Goal: Task Accomplishment & Management: Manage account settings

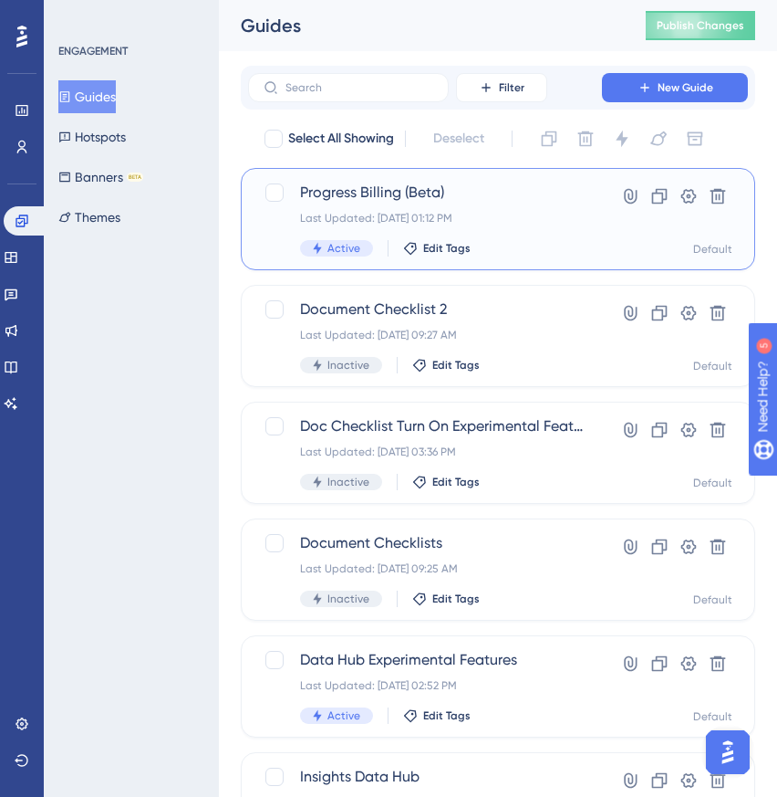
click at [329, 193] on span "Progress Billing (Beta)" at bounding box center [425, 193] width 250 height 22
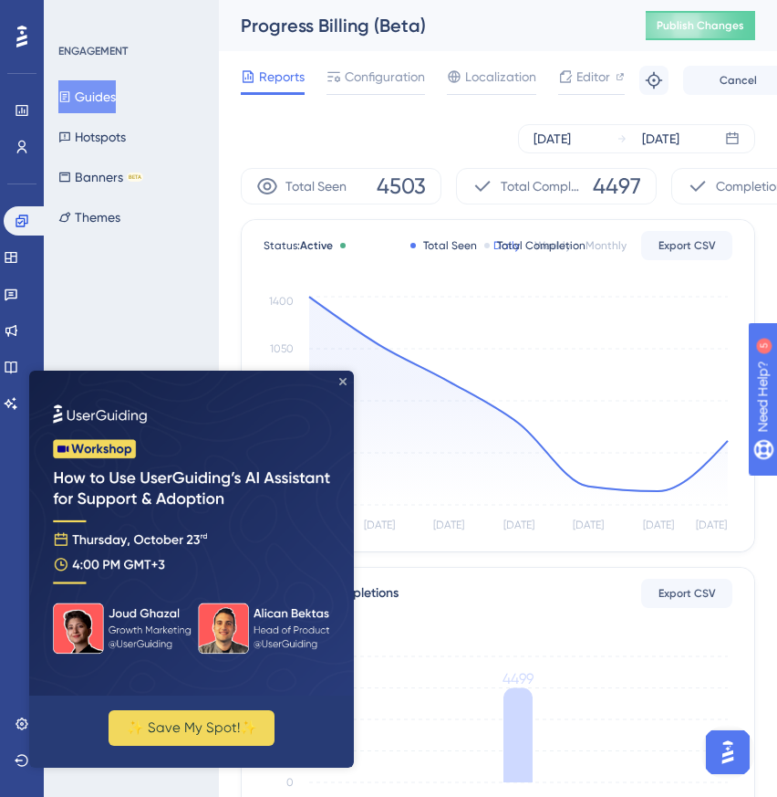
click at [340, 381] on icon "Close Preview" at bounding box center [342, 381] width 7 height 7
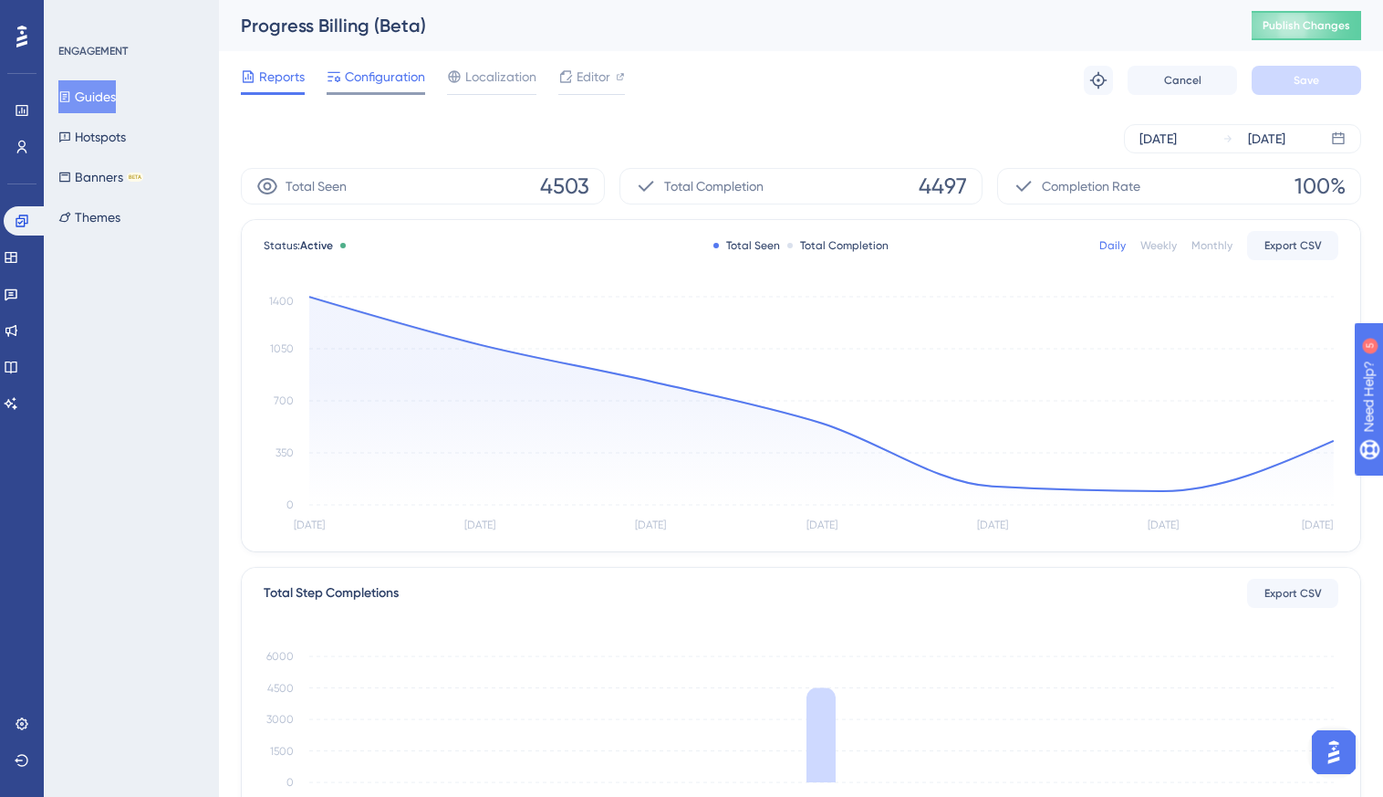
click at [360, 89] on div "Configuration" at bounding box center [376, 80] width 99 height 29
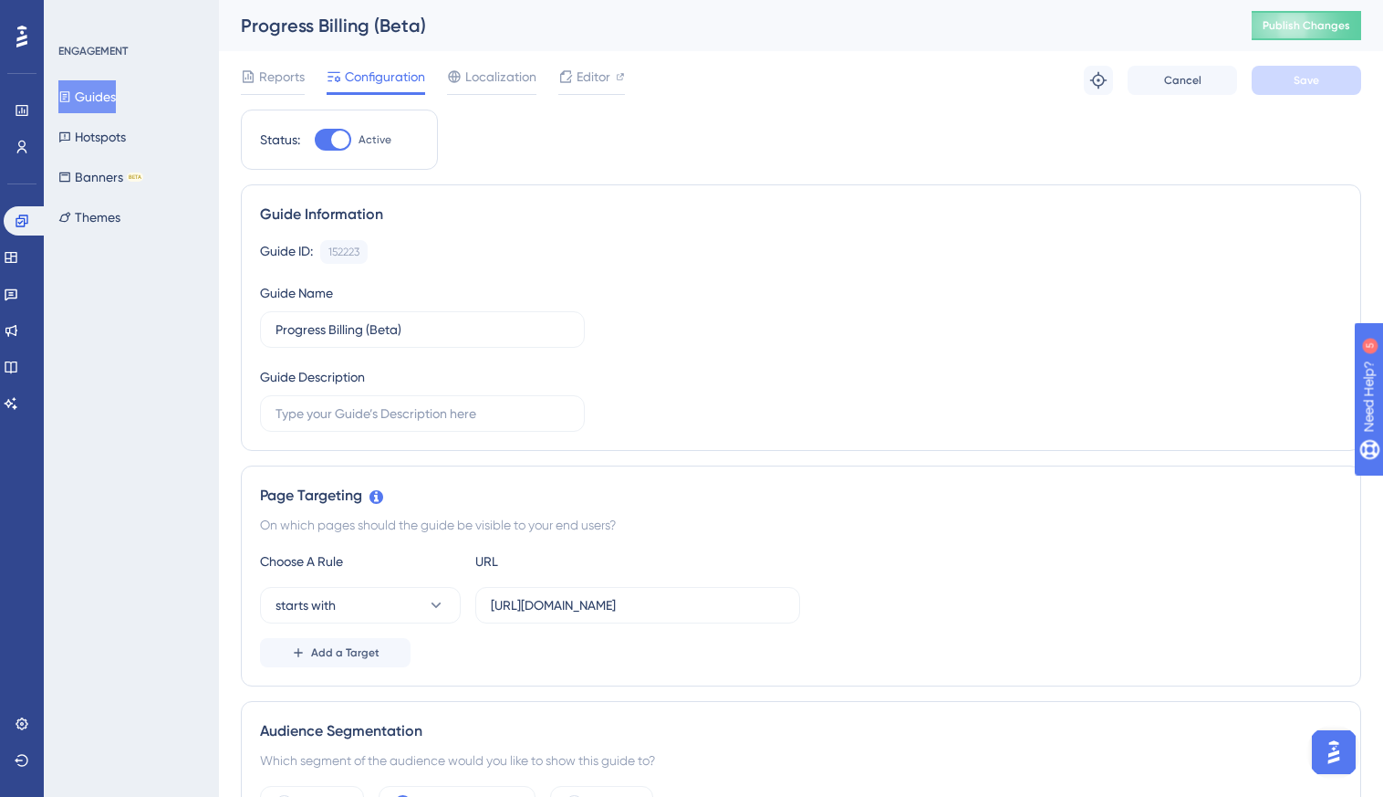
click at [342, 150] on div at bounding box center [333, 140] width 37 height 22
click at [315, 141] on input "Active" at bounding box center [314, 140] width 1 height 1
checkbox input "false"
click at [777, 70] on button "Save" at bounding box center [1307, 80] width 110 height 29
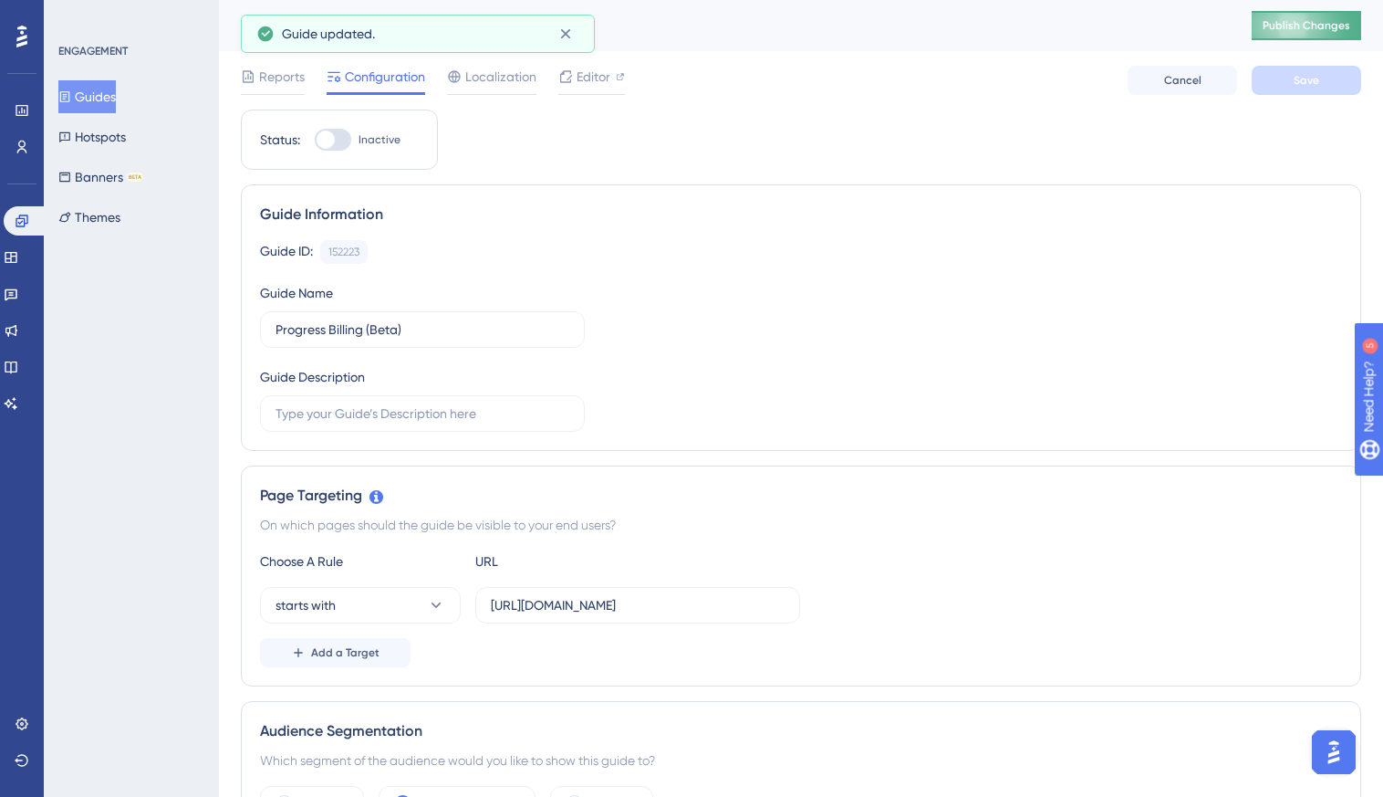
click at [777, 26] on span "Publish Changes" at bounding box center [1307, 25] width 88 height 15
